Goal: Transaction & Acquisition: Purchase product/service

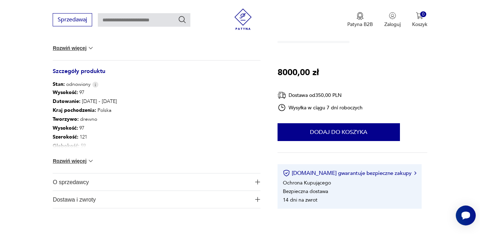
scroll to position [284, 0]
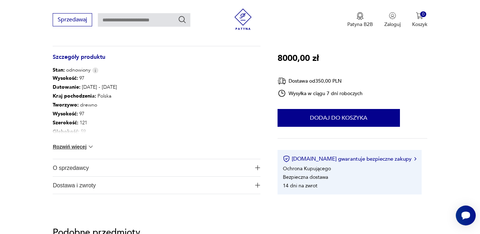
click at [89, 145] on img at bounding box center [90, 146] width 7 height 7
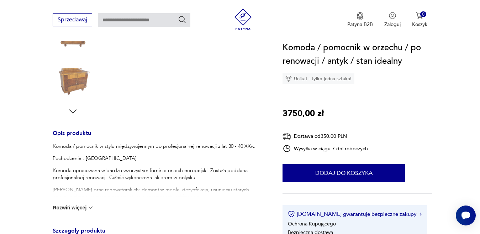
scroll to position [213, 0]
